Goal: Task Accomplishment & Management: Manage account settings

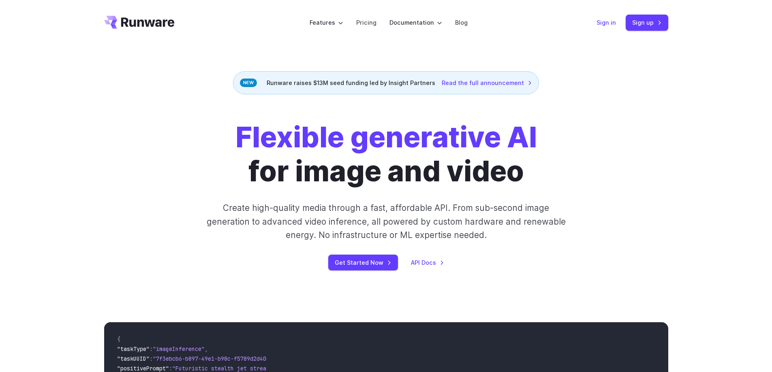
click at [606, 23] on link "Sign in" at bounding box center [605, 22] width 19 height 9
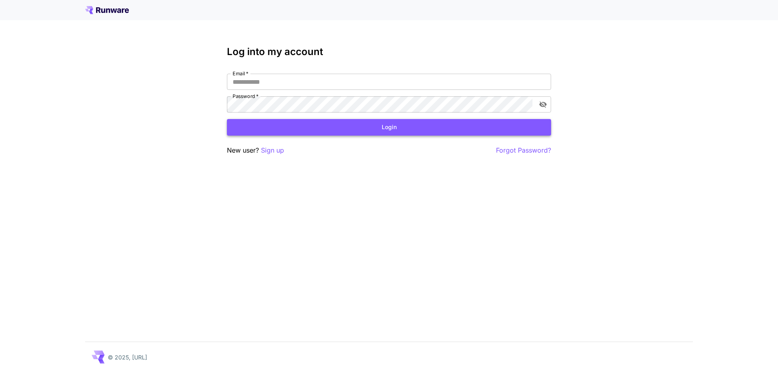
type input "**********"
click at [380, 129] on button "Login" at bounding box center [389, 127] width 324 height 17
